Goal: Task Accomplishment & Management: Use online tool/utility

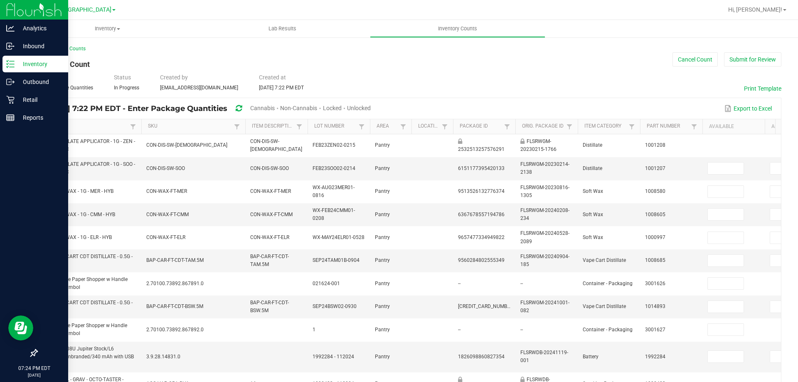
click at [34, 59] on p "Inventory" at bounding box center [40, 64] width 50 height 10
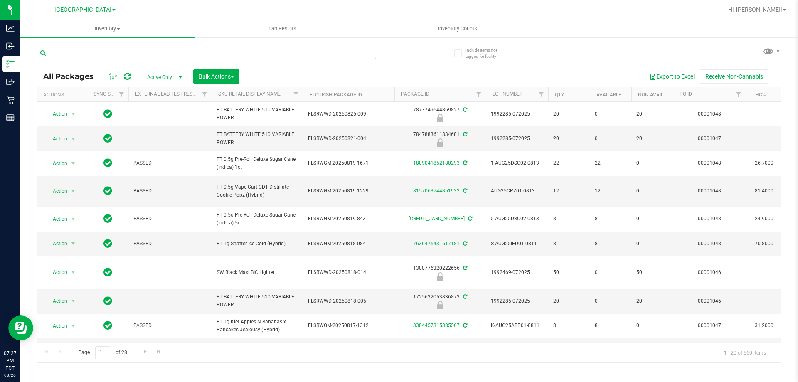
click at [124, 49] on input "text" at bounding box center [207, 53] width 340 height 12
paste input "6373450407183775"
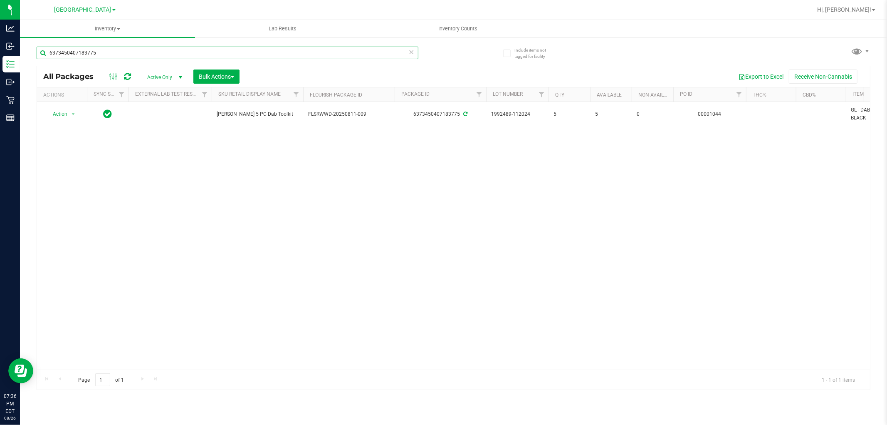
click at [156, 49] on input "6373450407183775" at bounding box center [228, 53] width 382 height 12
paste input "1826098860827354"
click at [206, 56] on input "1826098860827354" at bounding box center [228, 53] width 382 height 12
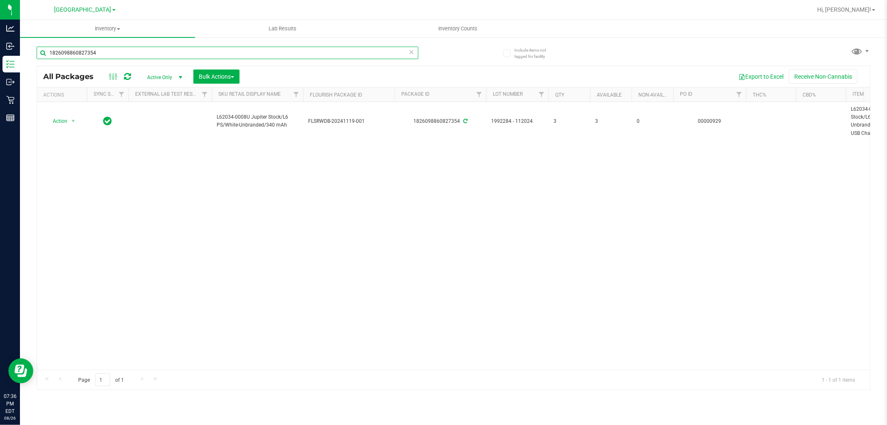
paste input "0205864135252917"
click at [131, 51] on input "0205864135252917" at bounding box center [228, 53] width 382 height 12
paste input "2771905606809111"
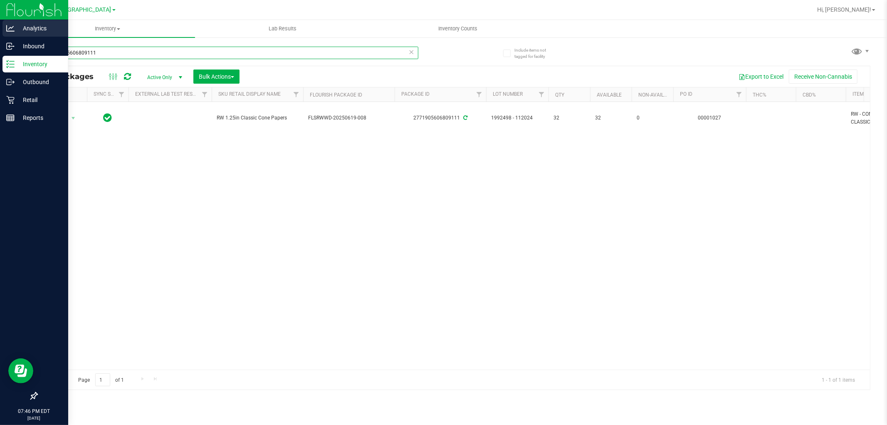
drag, startPoint x: 140, startPoint y: 50, endPoint x: 0, endPoint y: 27, distance: 141.6
click at [0, 27] on div "Analytics Inbound Inventory Outbound Retail Reports 07:46 PM EDT [DATE] 08/26 […" at bounding box center [443, 212] width 887 height 425
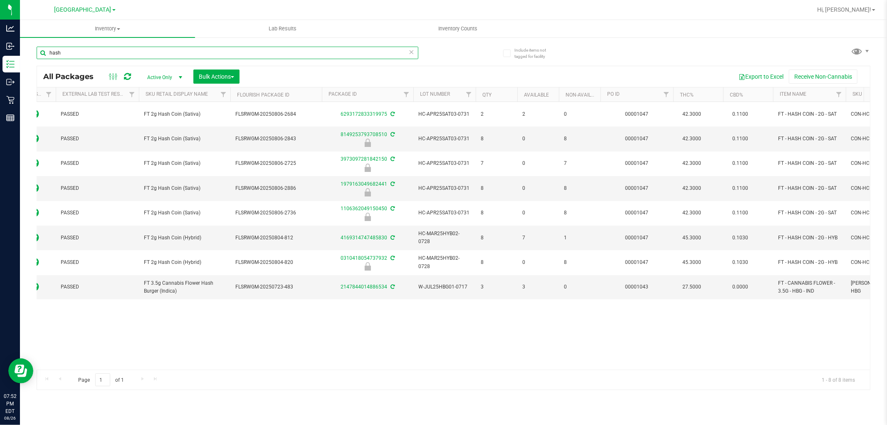
click at [130, 55] on input "hash" at bounding box center [228, 53] width 382 height 12
paste input "9658229031360614"
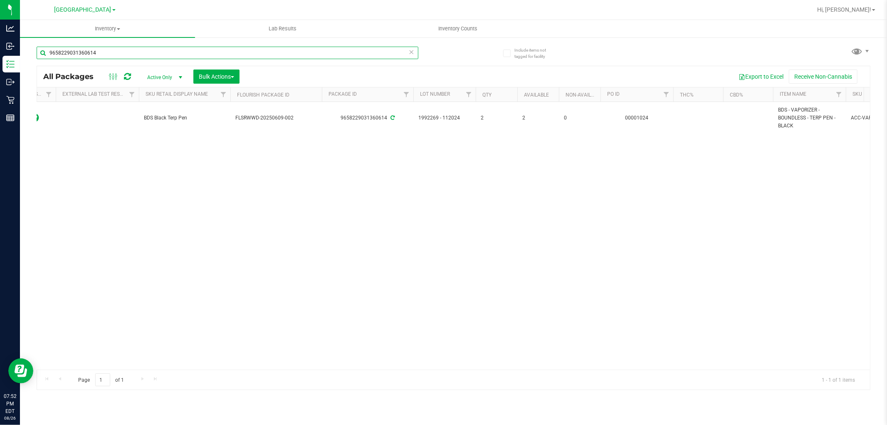
click at [133, 51] on input "9658229031360614" at bounding box center [228, 53] width 382 height 12
paste input "7418853164909652"
click at [157, 48] on input "7418853164909652" at bounding box center [228, 53] width 382 height 12
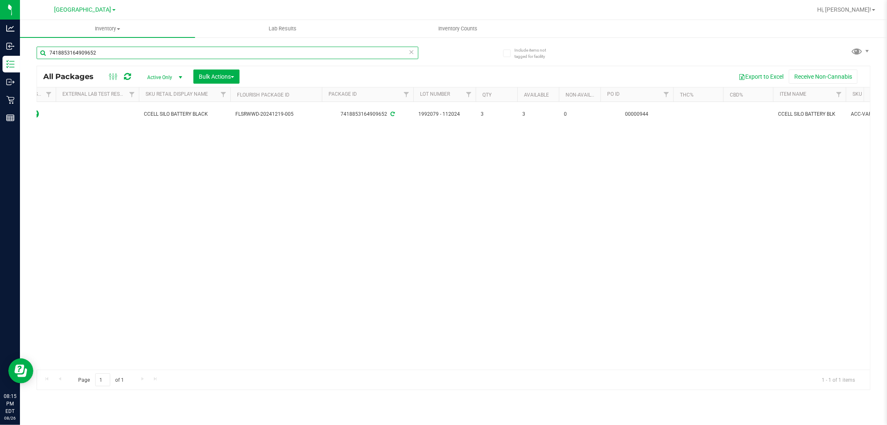
click at [157, 48] on input "7418853164909652" at bounding box center [228, 53] width 382 height 12
paste input "1732241934393872"
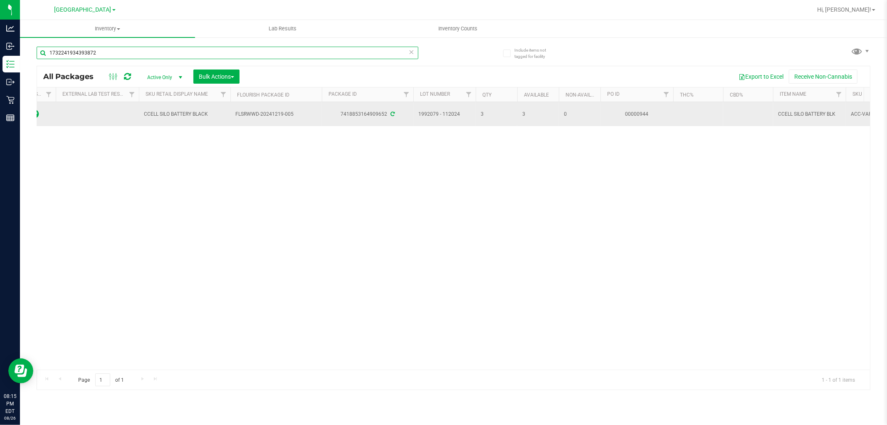
type input "1732241934393872"
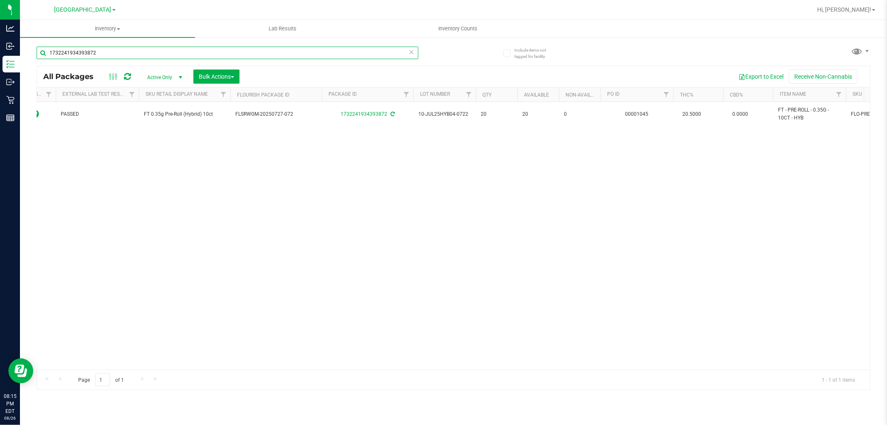
click at [171, 53] on input "1732241934393872" at bounding box center [228, 53] width 382 height 12
click at [161, 53] on input "1732241934393872" at bounding box center [228, 53] width 382 height 12
click at [160, 54] on input "1732241934393872" at bounding box center [228, 53] width 382 height 12
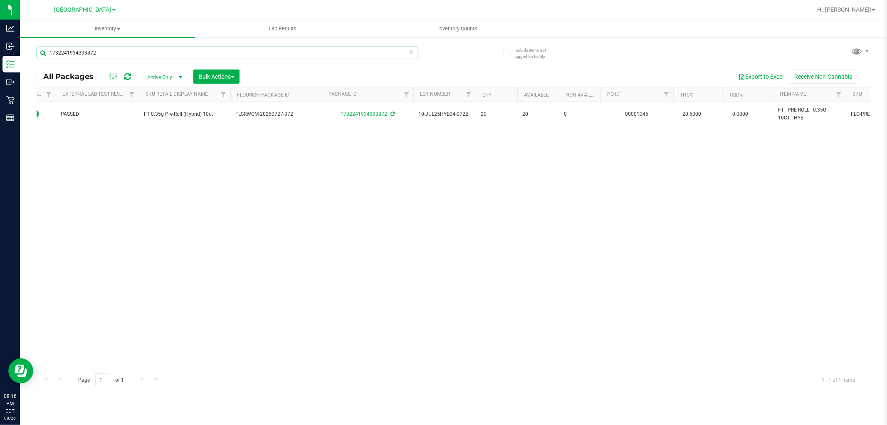
click at [160, 54] on input "1732241934393872" at bounding box center [228, 53] width 382 height 12
click at [150, 52] on input "1732241934393872" at bounding box center [228, 53] width 382 height 12
paste input "1732241934393872"
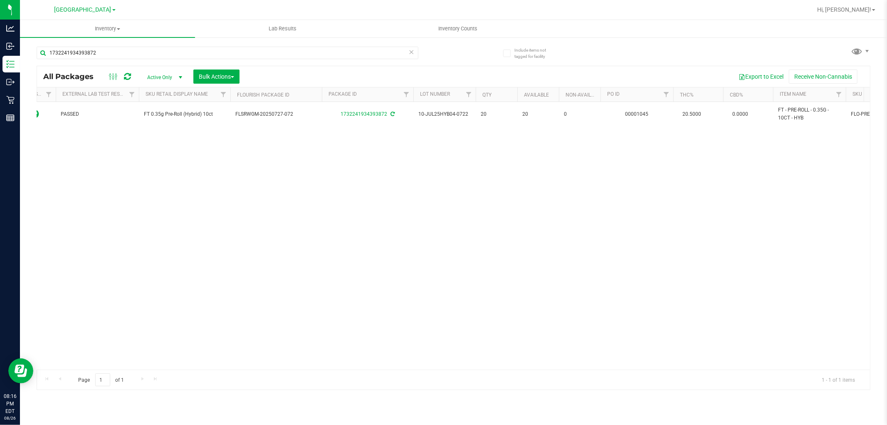
click at [146, 161] on div "Action Action Adjust qty Create package Edit attributes Global inventory Locate…" at bounding box center [453, 235] width 833 height 267
click at [98, 50] on input "1732241934393872" at bounding box center [228, 53] width 382 height 12
click at [237, 50] on input "1732241934393872" at bounding box center [228, 53] width 382 height 12
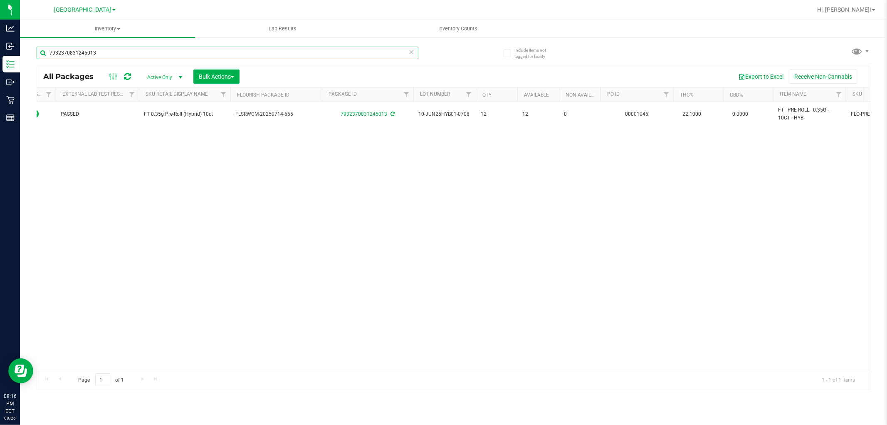
type input "7932370831245013"
